Goal: Check status

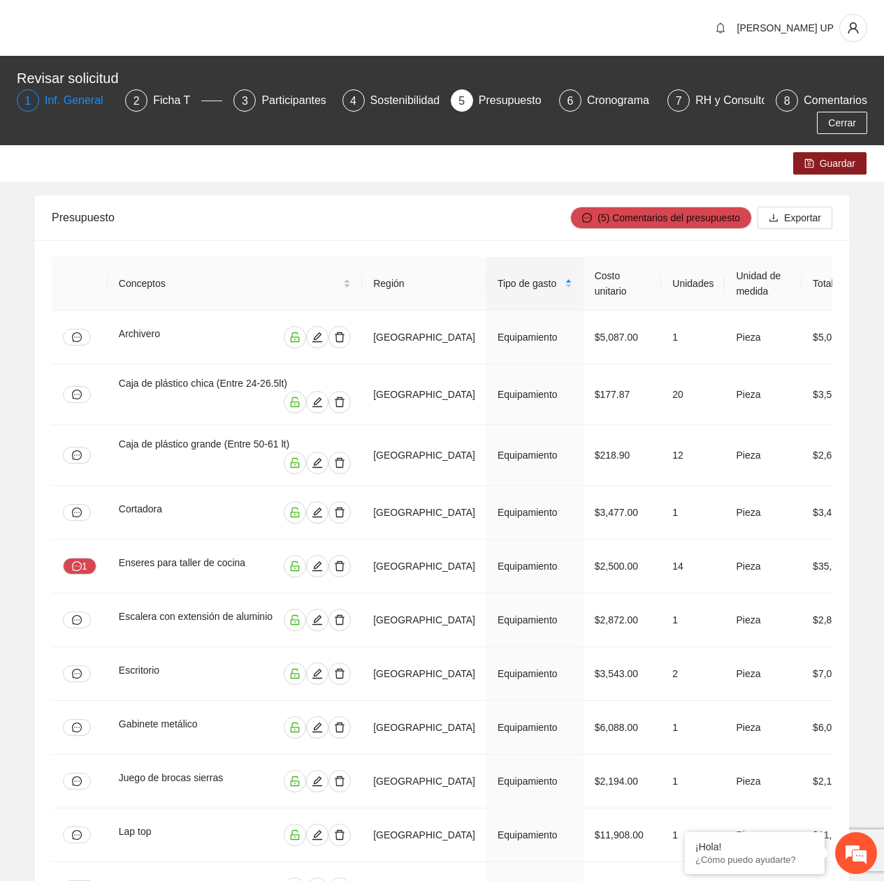
click at [65, 95] on div "Inf. General" at bounding box center [80, 100] width 70 height 22
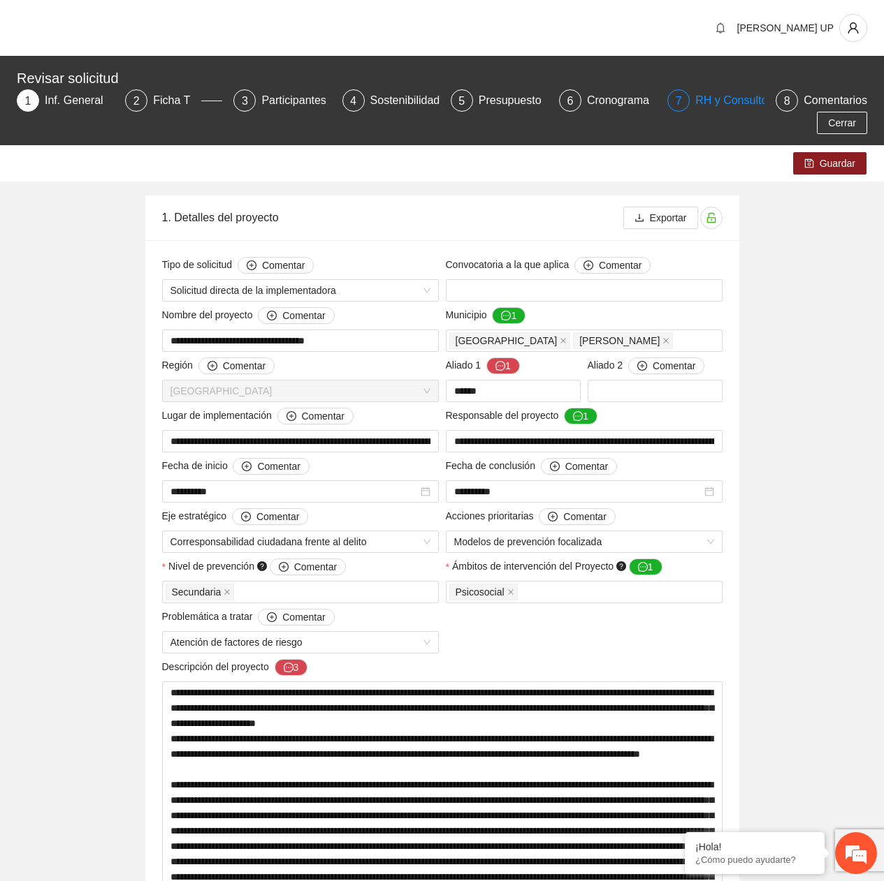
click at [735, 94] on div "RH y Consultores" at bounding box center [744, 100] width 98 height 22
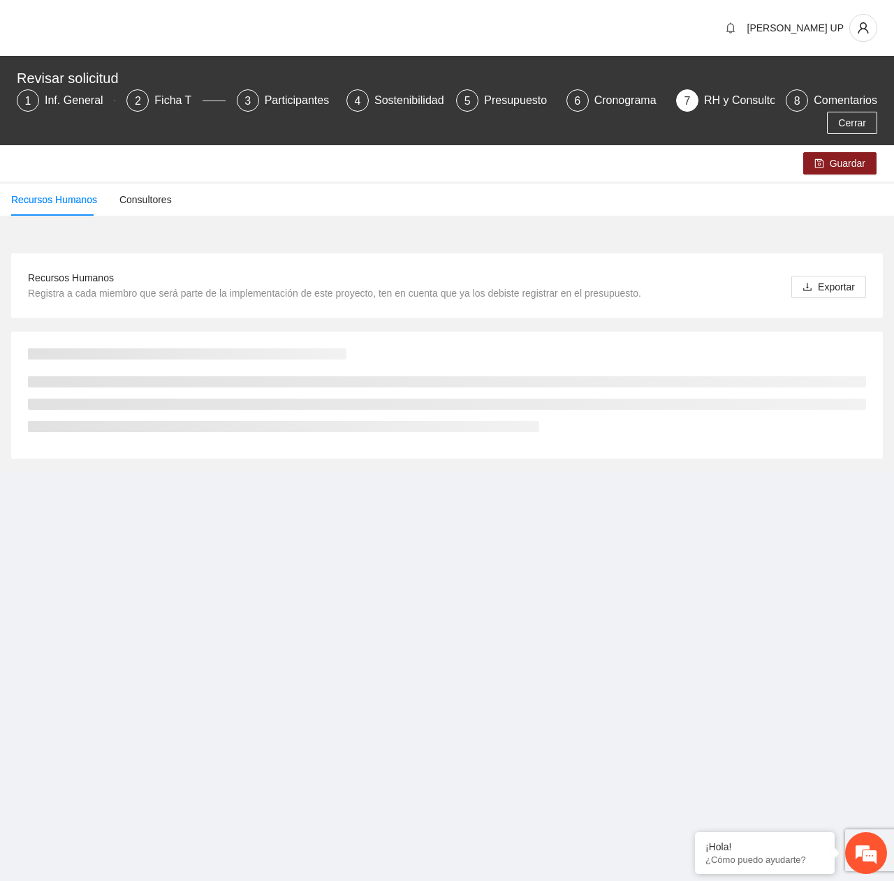
drag, startPoint x: 513, startPoint y: 95, endPoint x: 656, endPoint y: 113, distance: 144.3
click at [513, 95] on div "Presupuesto" at bounding box center [521, 100] width 74 height 22
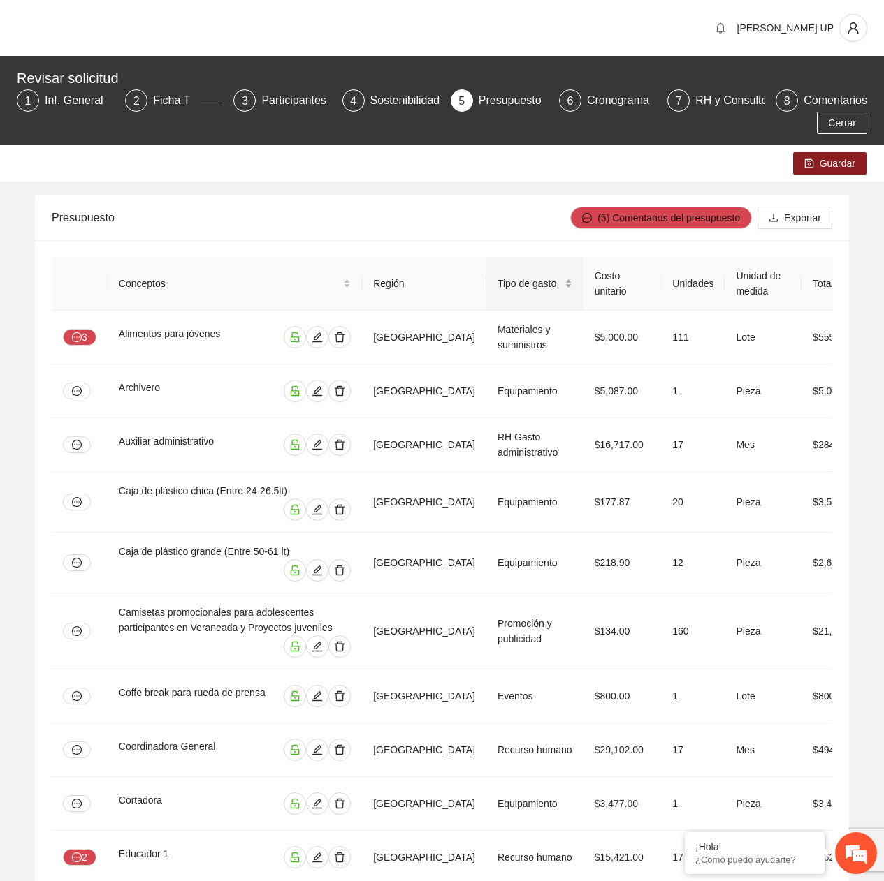
click at [529, 291] on span "Tipo de gasto" at bounding box center [529, 283] width 64 height 15
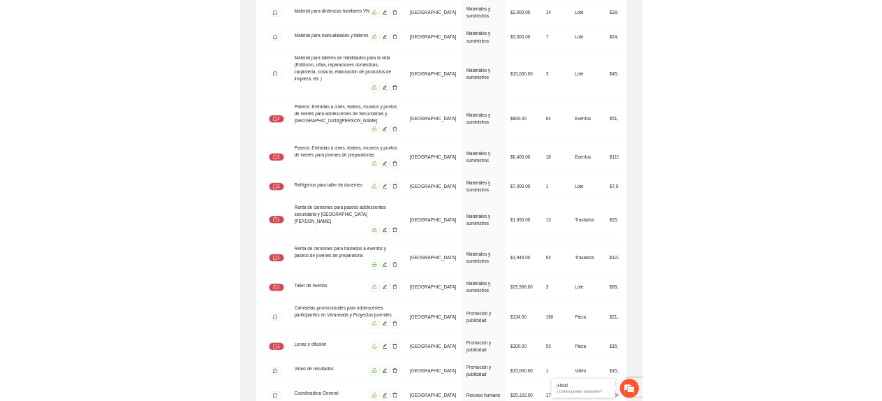
scroll to position [2676, 0]
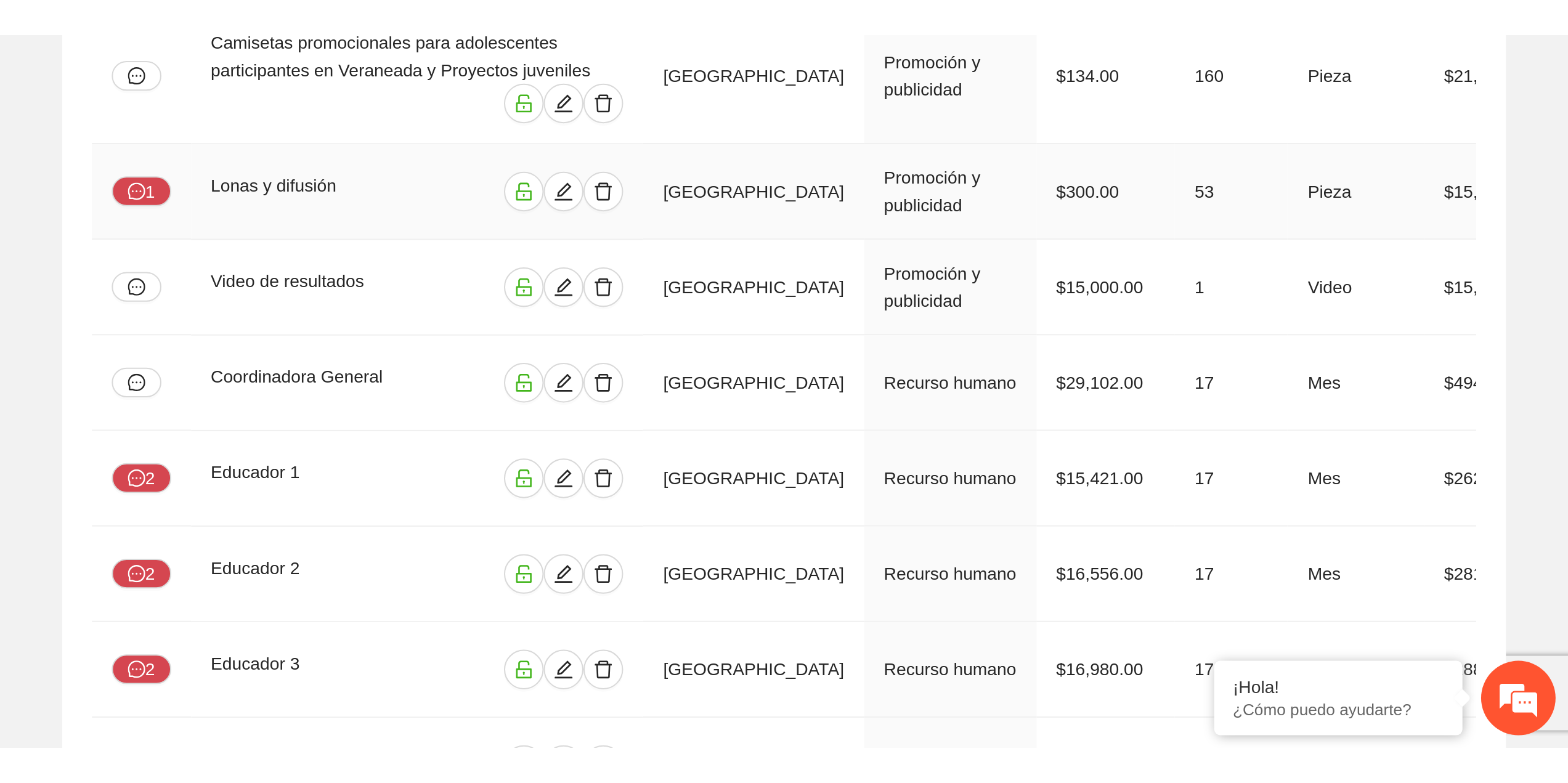
scroll to position [1830, 0]
